Goal: Information Seeking & Learning: Learn about a topic

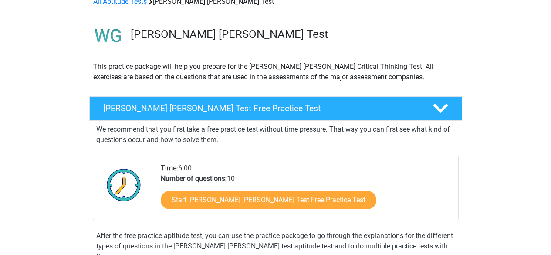
scroll to position [47, 0]
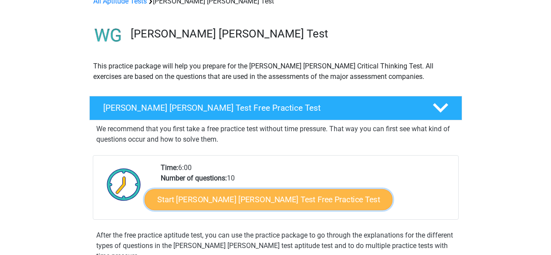
click at [272, 199] on link "Start Watson Glaser Test Free Practice Test" at bounding box center [269, 199] width 248 height 21
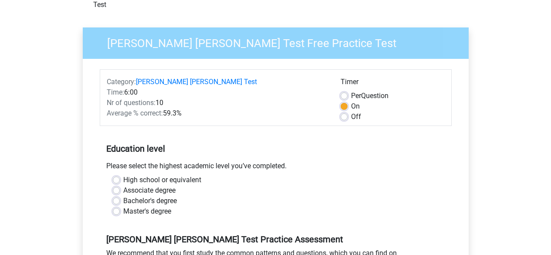
scroll to position [56, 0]
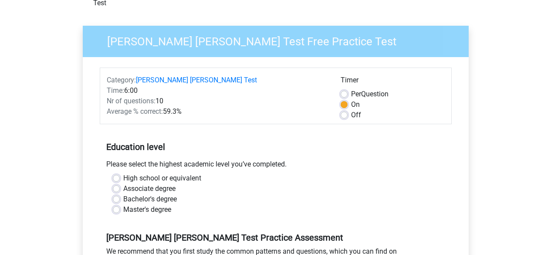
click at [171, 183] on label "Associate degree" at bounding box center [149, 188] width 52 height 10
click at [120, 183] on input "Associate degree" at bounding box center [116, 187] width 7 height 9
radio input "true"
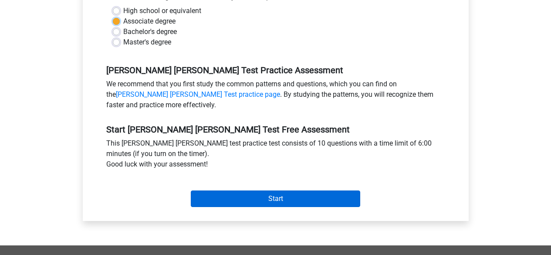
scroll to position [224, 0]
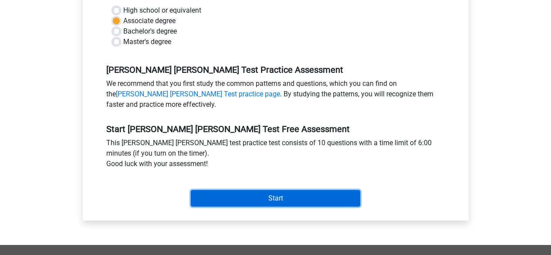
click at [231, 195] on input "Start" at bounding box center [275, 198] width 169 height 17
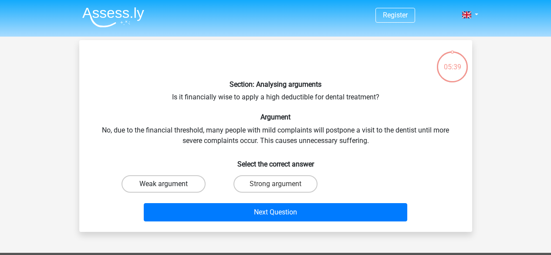
click at [198, 184] on label "Weak argument" at bounding box center [164, 183] width 84 height 17
click at [169, 184] on input "Weak argument" at bounding box center [166, 187] width 6 height 6
radio input "true"
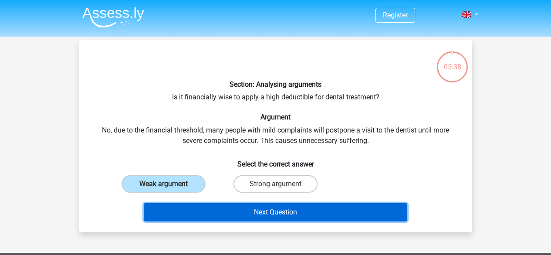
click at [238, 207] on button "Next Question" at bounding box center [276, 212] width 264 height 18
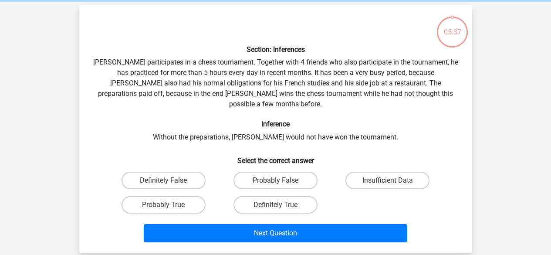
scroll to position [40, 0]
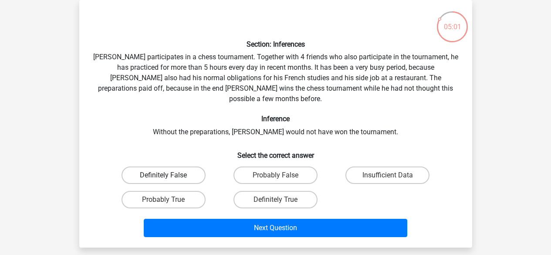
click at [183, 168] on label "Definitely False" at bounding box center [164, 174] width 84 height 17
click at [169, 175] on input "Definitely False" at bounding box center [166, 178] width 6 height 6
radio input "true"
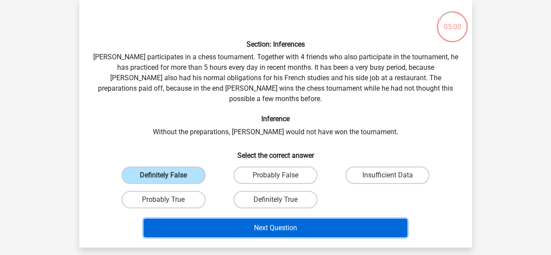
click at [274, 219] on button "Next Question" at bounding box center [276, 228] width 264 height 18
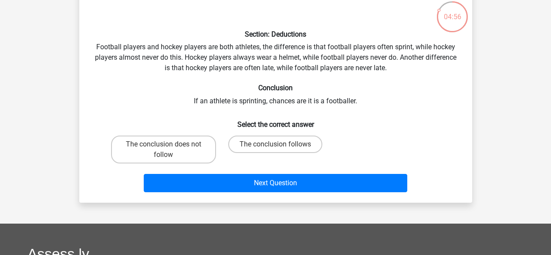
scroll to position [51, 0]
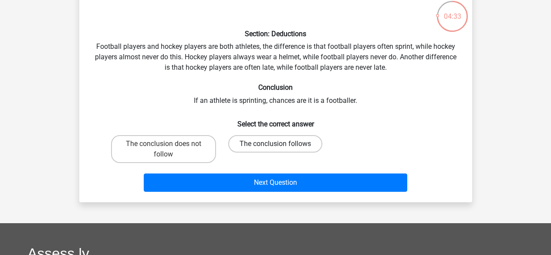
click at [281, 141] on label "The conclusion follows" at bounding box center [275, 143] width 94 height 17
click at [281, 144] on input "The conclusion follows" at bounding box center [278, 147] width 6 height 6
radio input "true"
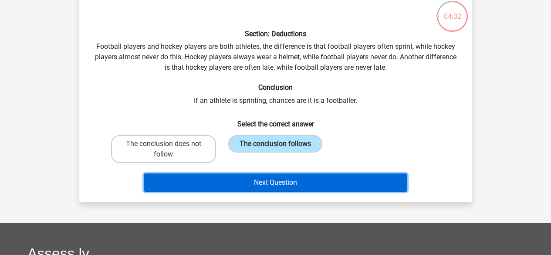
click at [297, 180] on button "Next Question" at bounding box center [276, 182] width 264 height 18
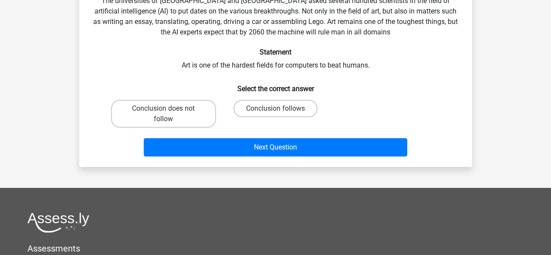
scroll to position [98, 0]
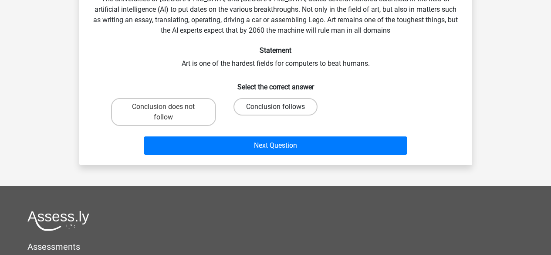
click at [266, 110] on label "Conclusion follows" at bounding box center [276, 106] width 84 height 17
click at [275, 110] on input "Conclusion follows" at bounding box center [278, 110] width 6 height 6
radio input "true"
click at [201, 112] on label "Conclusion does not follow" at bounding box center [163, 112] width 105 height 28
click at [169, 112] on input "Conclusion does not follow" at bounding box center [166, 110] width 6 height 6
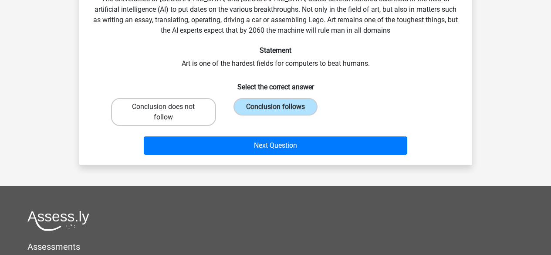
radio input "true"
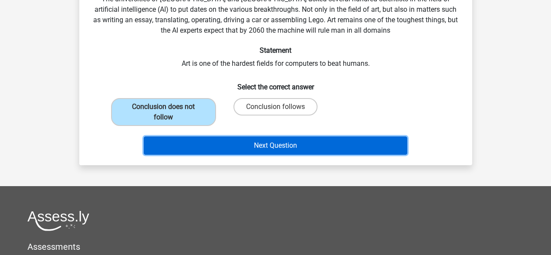
click at [261, 139] on button "Next Question" at bounding box center [276, 145] width 264 height 18
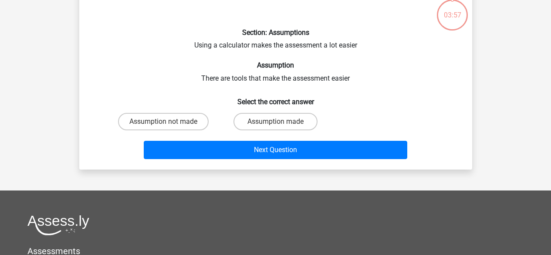
scroll to position [40, 0]
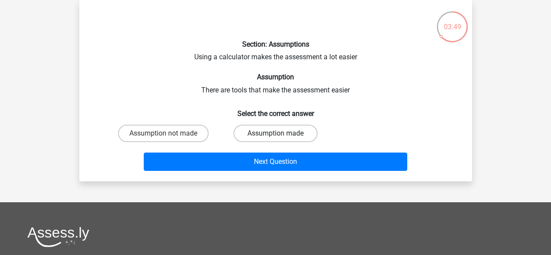
click at [273, 135] on label "Assumption made" at bounding box center [276, 133] width 84 height 17
click at [275, 135] on input "Assumption made" at bounding box center [278, 136] width 6 height 6
radio input "true"
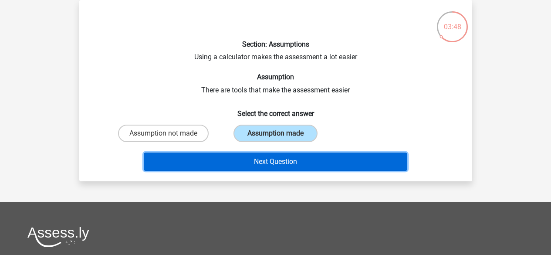
click at [291, 153] on button "Next Question" at bounding box center [276, 161] width 264 height 18
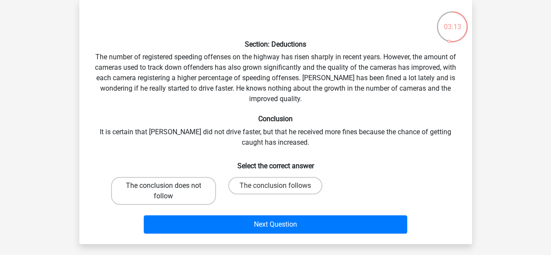
click at [207, 195] on label "The conclusion does not follow" at bounding box center [163, 191] width 105 height 28
click at [169, 191] on input "The conclusion does not follow" at bounding box center [166, 189] width 6 height 6
radio input "true"
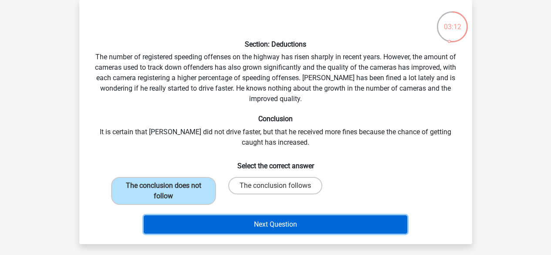
click at [254, 215] on button "Next Question" at bounding box center [276, 224] width 264 height 18
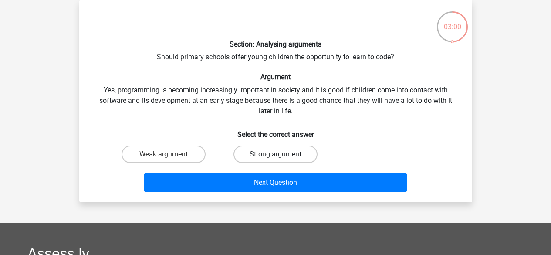
click at [246, 153] on label "Strong argument" at bounding box center [276, 154] width 84 height 17
click at [275, 154] on input "Strong argument" at bounding box center [278, 157] width 6 height 6
radio input "true"
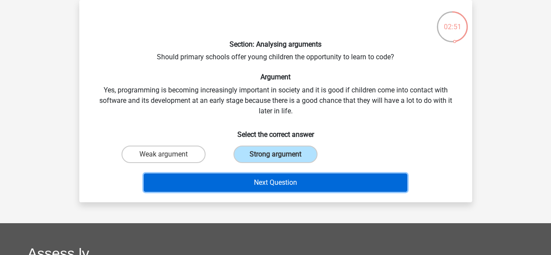
click at [347, 173] on button "Next Question" at bounding box center [276, 182] width 264 height 18
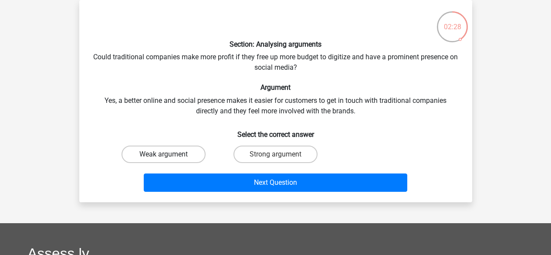
click at [192, 156] on label "Weak argument" at bounding box center [164, 154] width 84 height 17
click at [169, 156] on input "Weak argument" at bounding box center [166, 157] width 6 height 6
radio input "true"
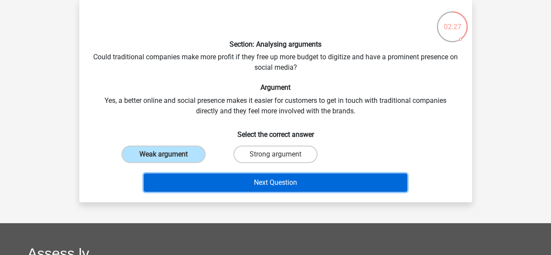
click at [267, 186] on button "Next Question" at bounding box center [276, 182] width 264 height 18
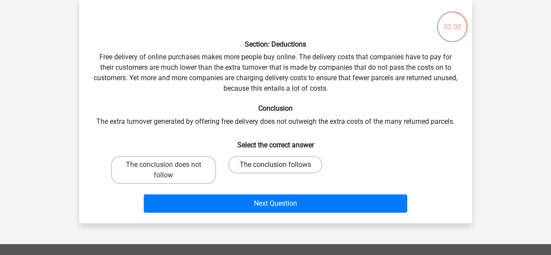
click at [281, 163] on label "The conclusion follows" at bounding box center [275, 164] width 94 height 17
click at [281, 165] on input "The conclusion follows" at bounding box center [278, 168] width 6 height 6
radio input "true"
click at [200, 181] on label "The conclusion does not follow" at bounding box center [163, 170] width 105 height 28
click at [169, 170] on input "The conclusion does not follow" at bounding box center [166, 168] width 6 height 6
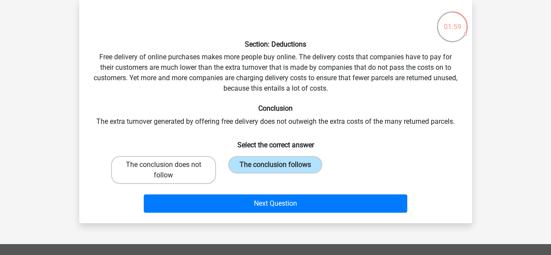
radio input "true"
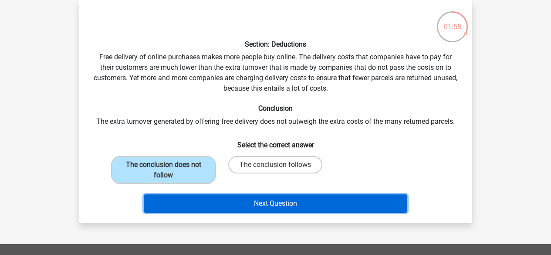
click at [242, 202] on button "Next Question" at bounding box center [276, 203] width 264 height 18
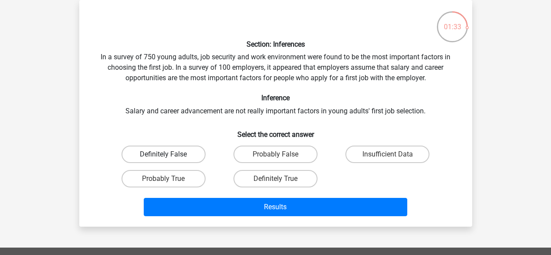
click at [183, 158] on label "Definitely False" at bounding box center [164, 154] width 84 height 17
click at [169, 158] on input "Definitely False" at bounding box center [166, 157] width 6 height 6
radio input "true"
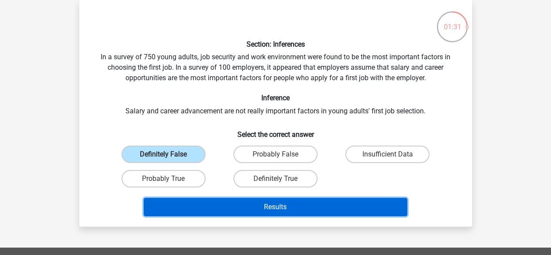
click at [288, 204] on button "Results" at bounding box center [276, 207] width 264 height 18
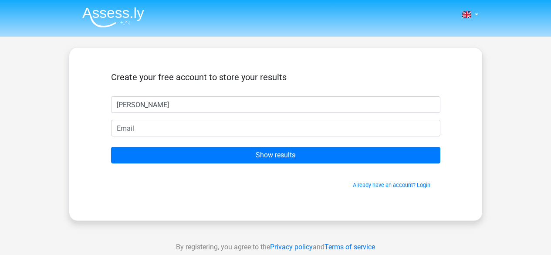
type input "angelica"
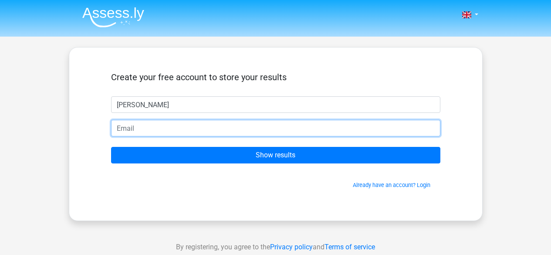
click at [203, 129] on input "email" at bounding box center [275, 128] width 329 height 17
type input "[EMAIL_ADDRESS][DOMAIN_NAME]"
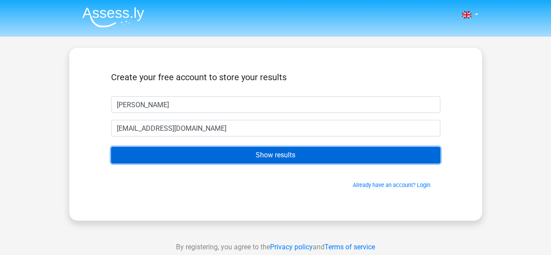
click at [233, 154] on input "Show results" at bounding box center [275, 155] width 329 height 17
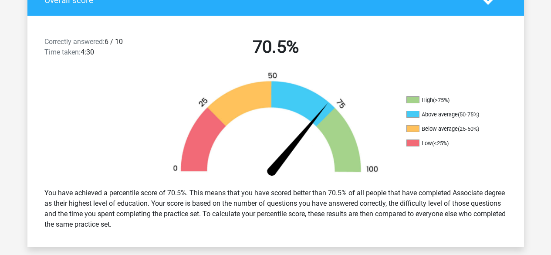
scroll to position [206, 0]
